Goal: Transaction & Acquisition: Purchase product/service

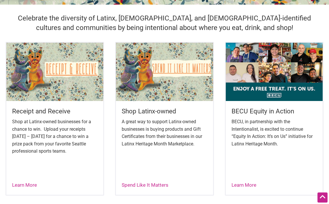
scroll to position [179, 0]
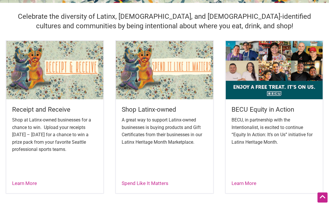
click at [162, 108] on h5 "Shop Latinx-owned" at bounding box center [164, 109] width 85 height 9
click at [171, 63] on img at bounding box center [164, 70] width 97 height 58
click at [164, 79] on img at bounding box center [164, 70] width 97 height 58
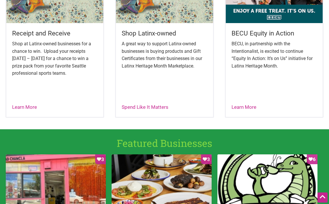
scroll to position [235, 0]
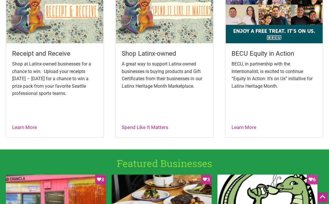
click at [151, 48] on div "Shop Latinx-owned A great way to support Latinx-owned businesses is buying prod…" at bounding box center [164, 77] width 97 height 69
click at [155, 25] on img at bounding box center [164, 14] width 97 height 58
click at [157, 128] on link "Spend Like It Matters" at bounding box center [145, 127] width 47 height 6
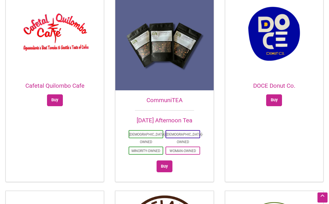
scroll to position [352, 0]
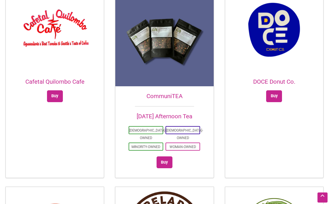
click at [157, 61] on img at bounding box center [164, 37] width 98 height 98
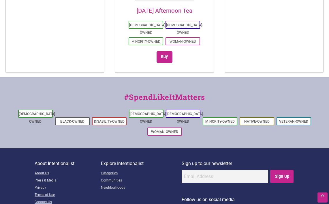
scroll to position [1419, 0]
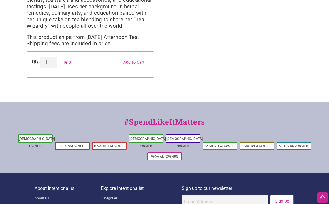
scroll to position [185, 0]
